Goal: Task Accomplishment & Management: Complete application form

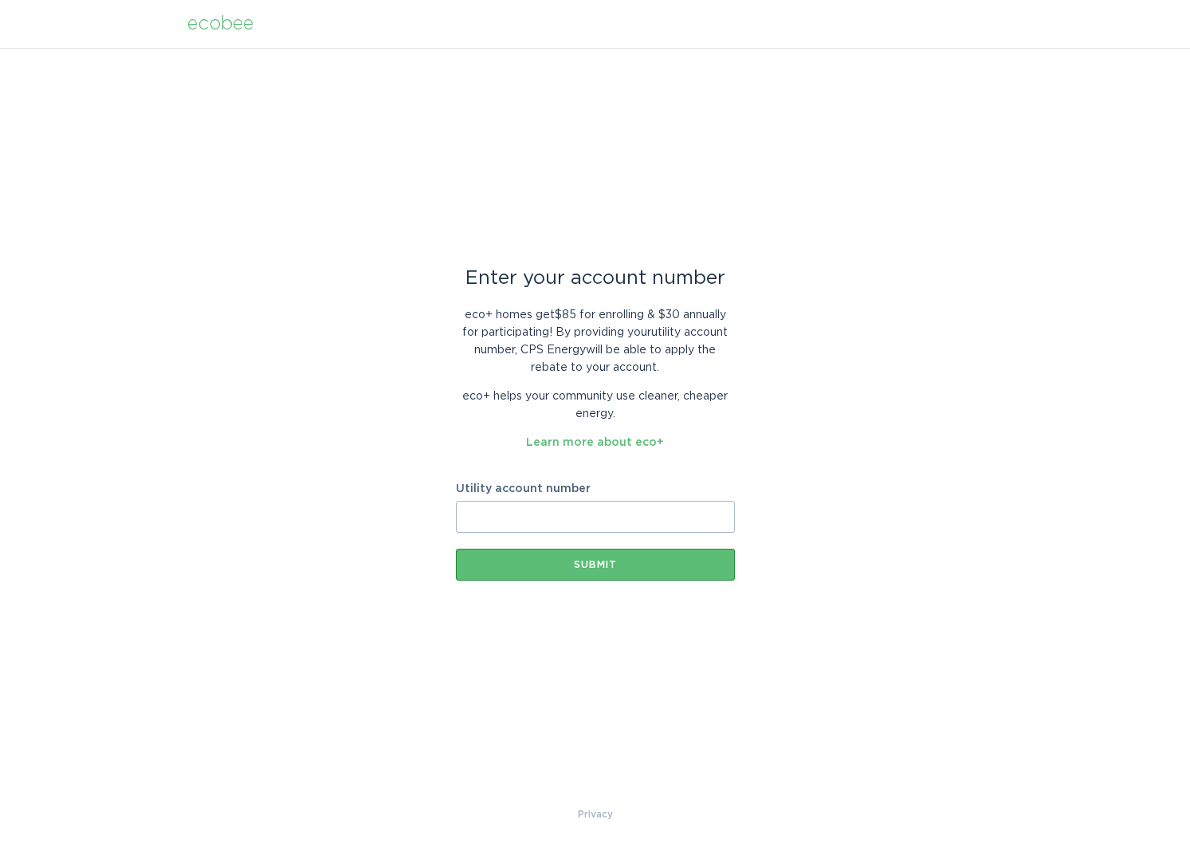
click at [624, 515] on input "Utility account number" at bounding box center [595, 517] width 279 height 32
paste input "300-2502-318"
type input "300-2502-318"
click at [577, 567] on div "Submit" at bounding box center [595, 565] width 263 height 10
